Goal: Information Seeking & Learning: Learn about a topic

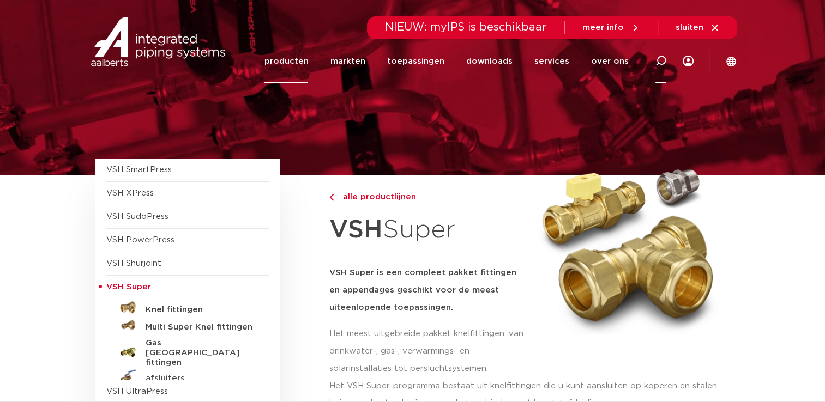
click at [659, 58] on icon at bounding box center [661, 61] width 11 height 11
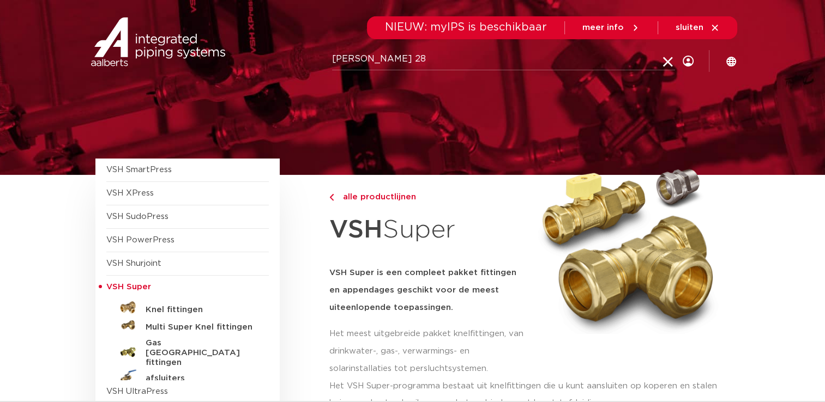
type input "buis 28"
click button "Zoeken" at bounding box center [0, 0] width 0 height 0
click at [351, 59] on input "buis 28" at bounding box center [503, 60] width 343 height 22
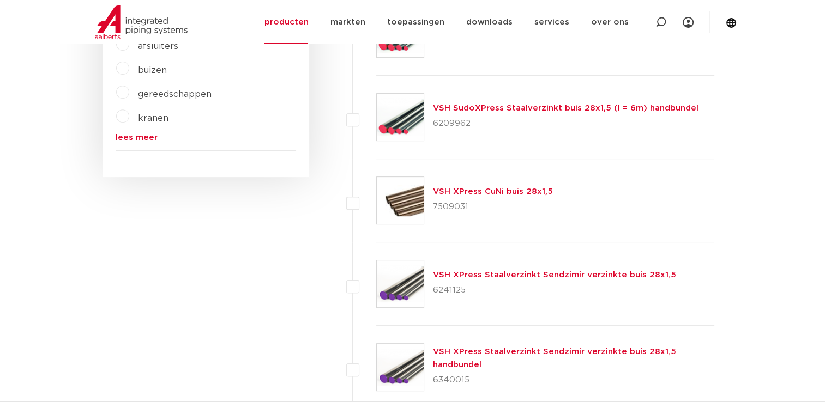
scroll to position [447, 0]
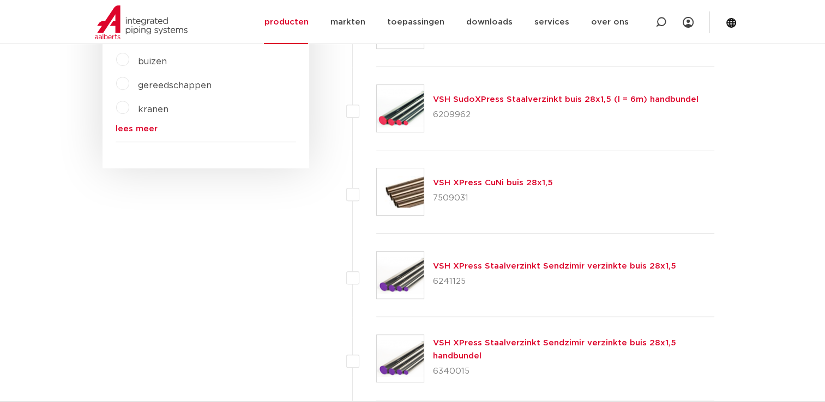
drag, startPoint x: 817, startPoint y: 127, endPoint x: 818, endPoint y: 117, distance: 10.4
click at [676, 273] on div "VSH XPress Staalverzinkt Sendzimir verzinkte buis 28x1,5 6241125" at bounding box center [545, 275] width 339 height 83
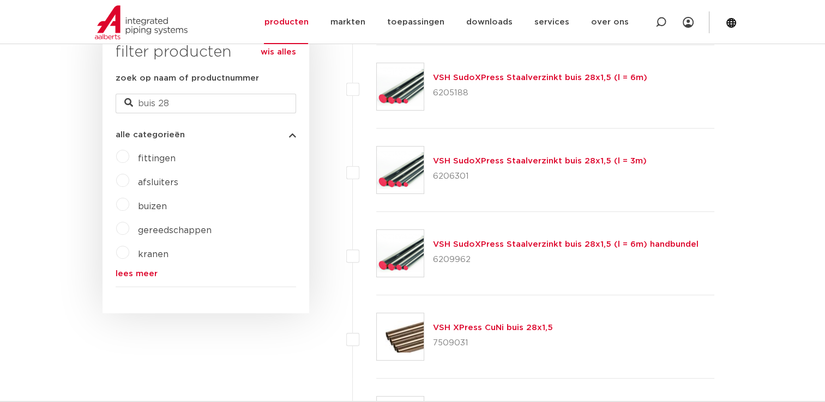
scroll to position [275, 0]
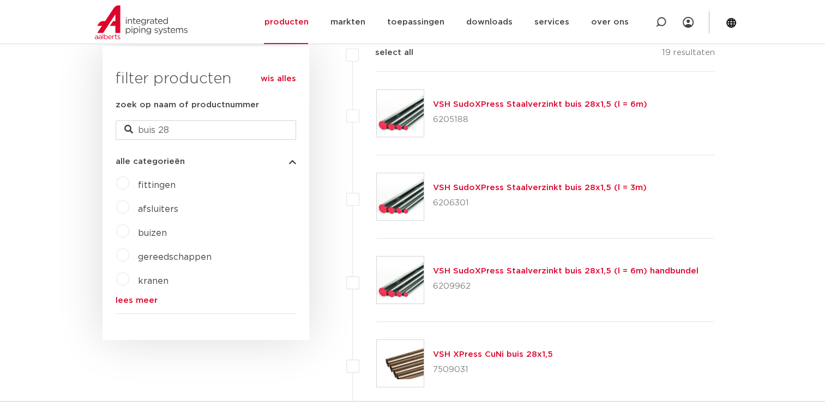
click at [574, 107] on link "VSH SudoXPress Staalverzinkt buis 28x1,5 (l = 6m)" at bounding box center [540, 104] width 214 height 8
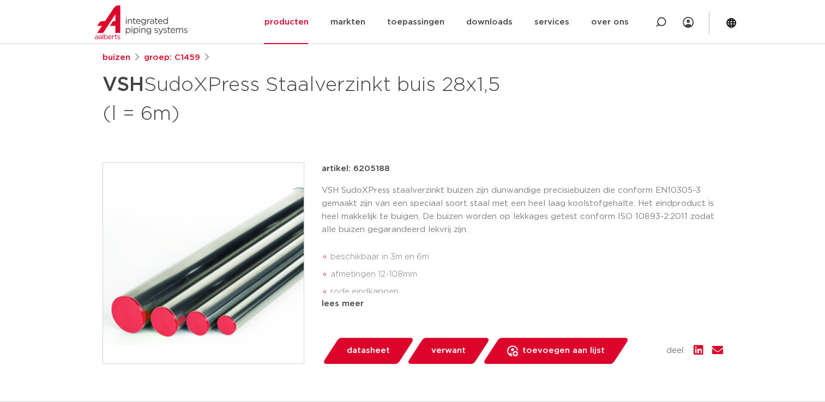
scroll to position [185, 0]
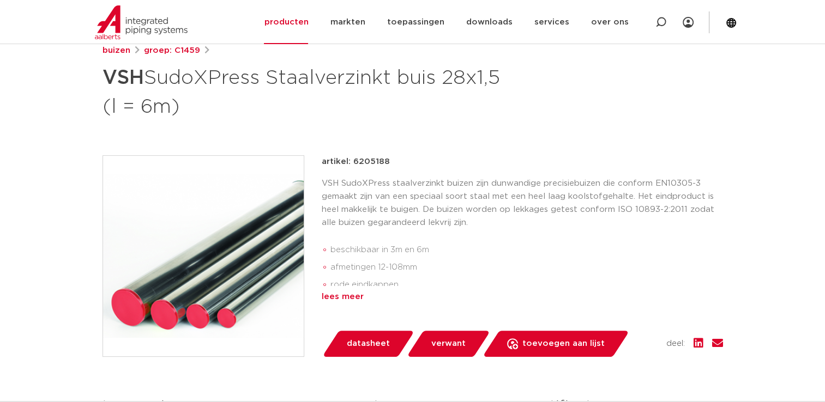
click at [332, 296] on div "lees meer" at bounding box center [522, 297] width 401 height 13
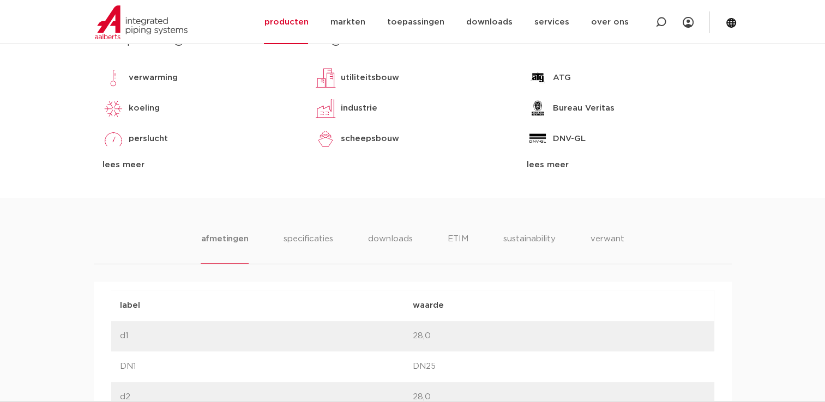
scroll to position [605, 0]
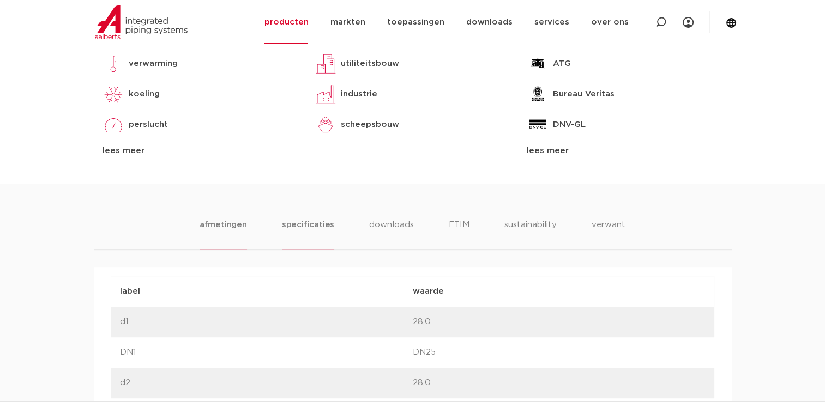
click at [315, 220] on li "specificaties" at bounding box center [308, 234] width 52 height 31
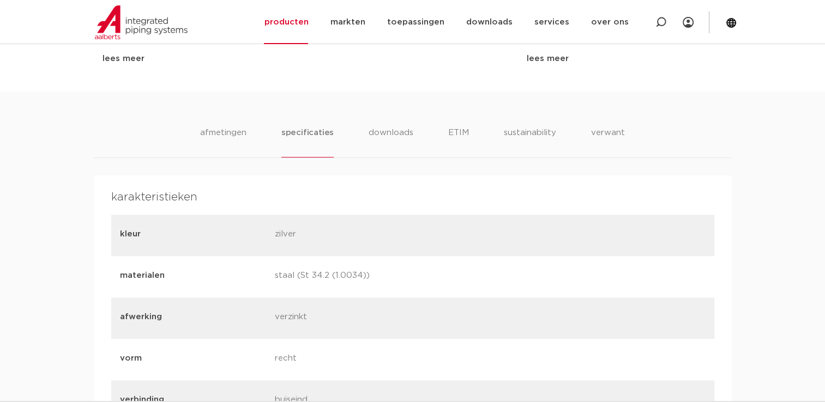
scroll to position [690, 0]
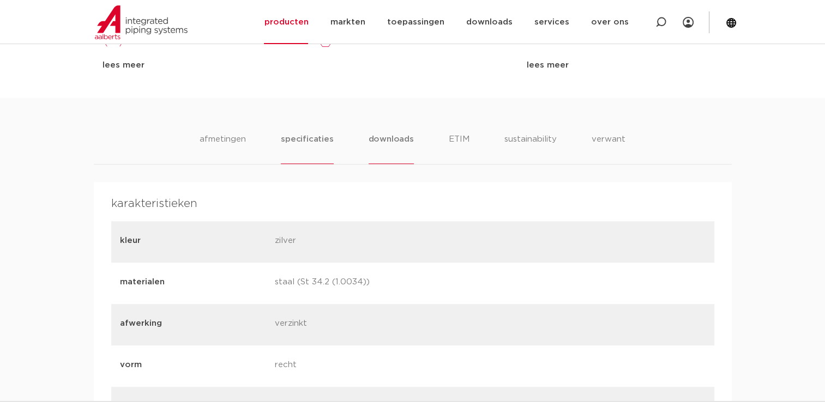
click at [397, 146] on li "downloads" at bounding box center [391, 148] width 45 height 31
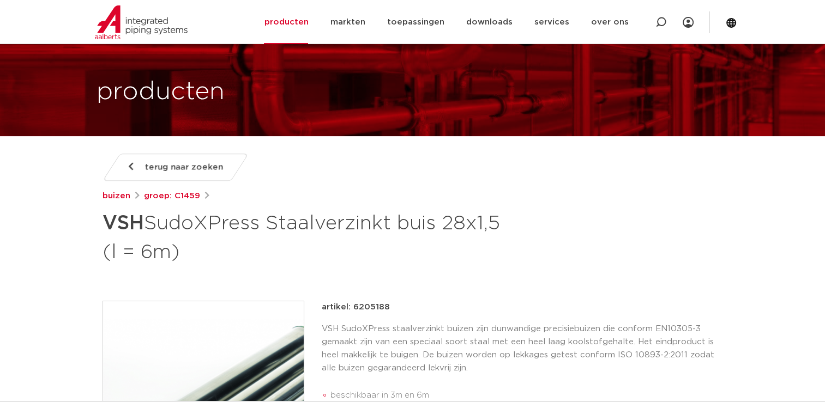
scroll to position [0, 0]
